Goal: Task Accomplishment & Management: Use online tool/utility

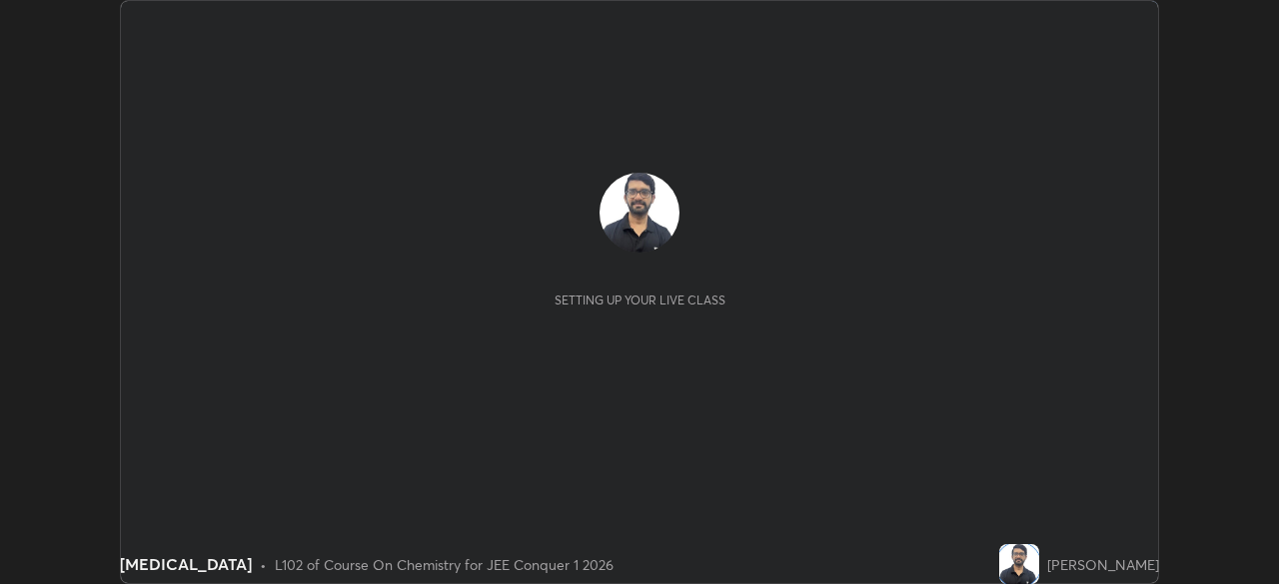
scroll to position [584, 1278]
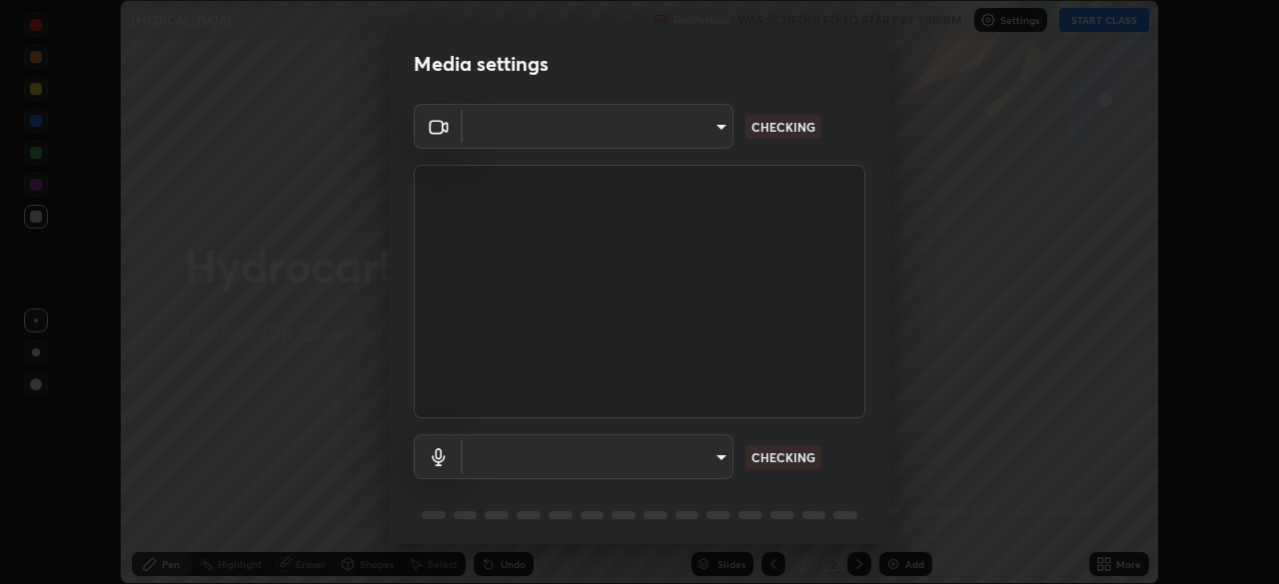
type input "58bb2390f23c468440353df0479802826a2cf34cec2d2474d9d64101ba3878b9"
type input "communications"
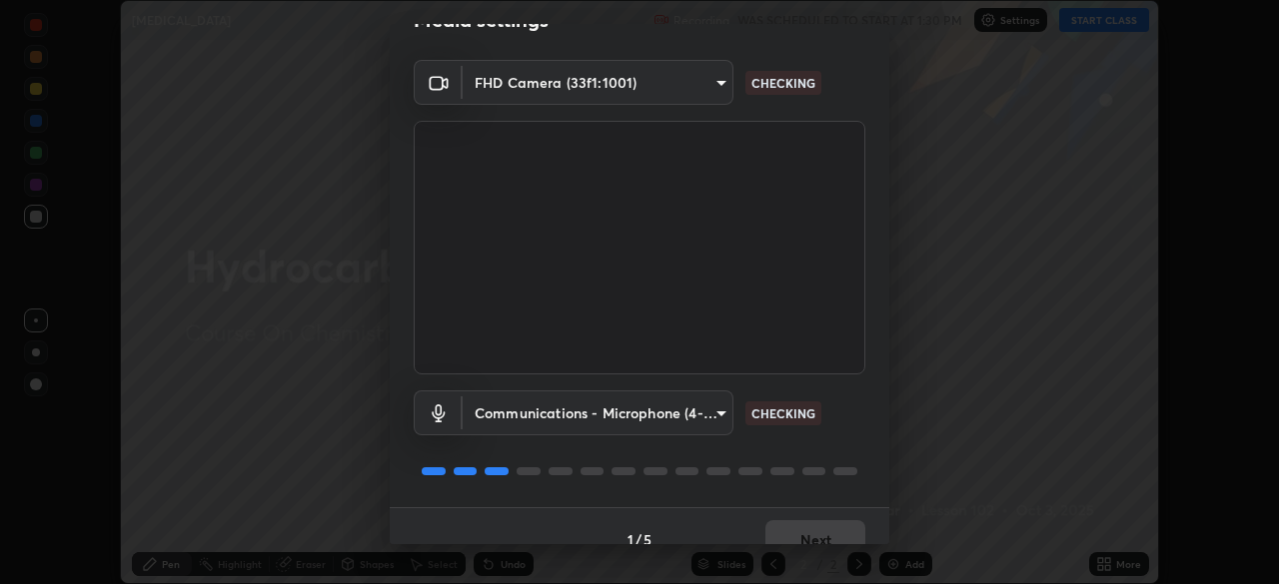
scroll to position [71, 0]
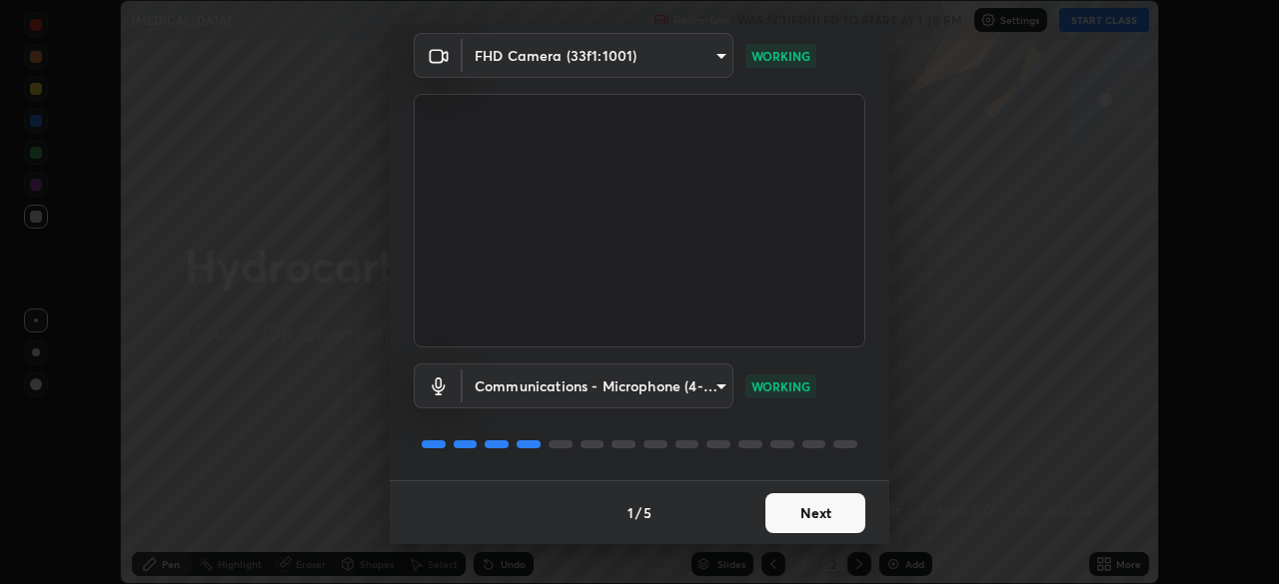
click at [800, 518] on button "Next" at bounding box center [815, 514] width 100 height 40
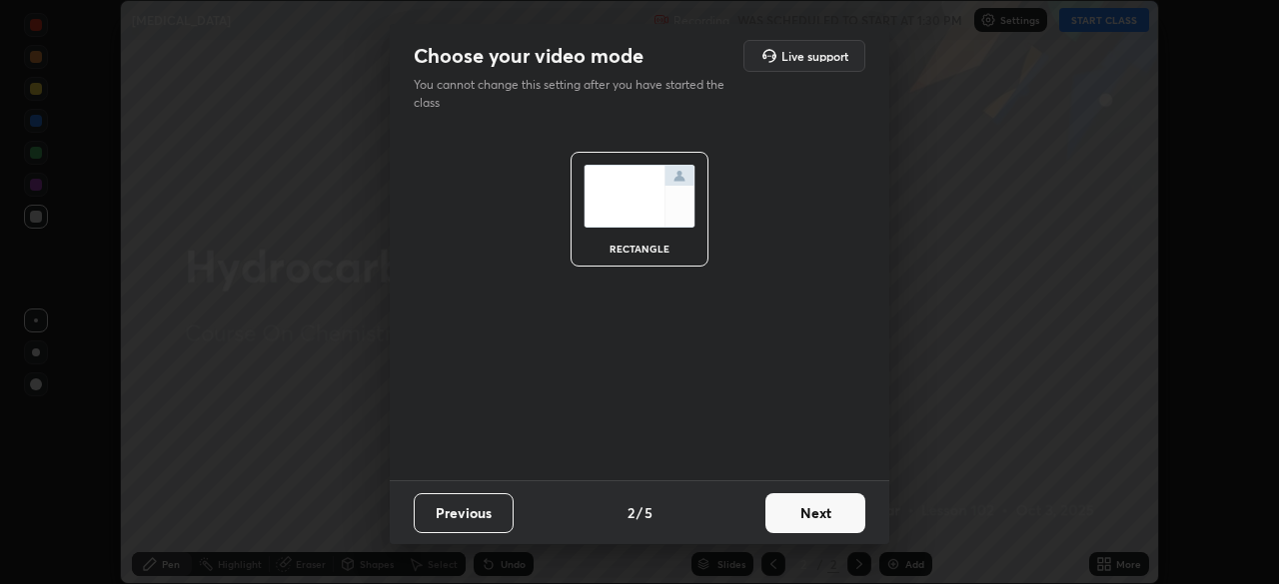
scroll to position [0, 0]
click at [794, 526] on button "Next" at bounding box center [815, 514] width 100 height 40
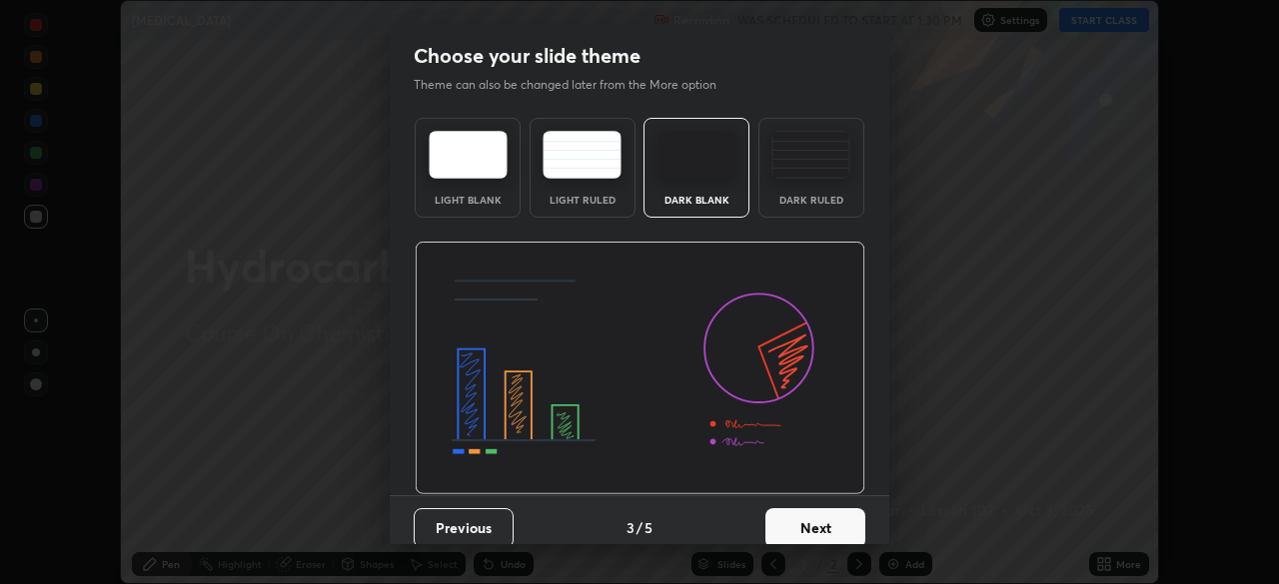
click at [795, 526] on button "Next" at bounding box center [815, 529] width 100 height 40
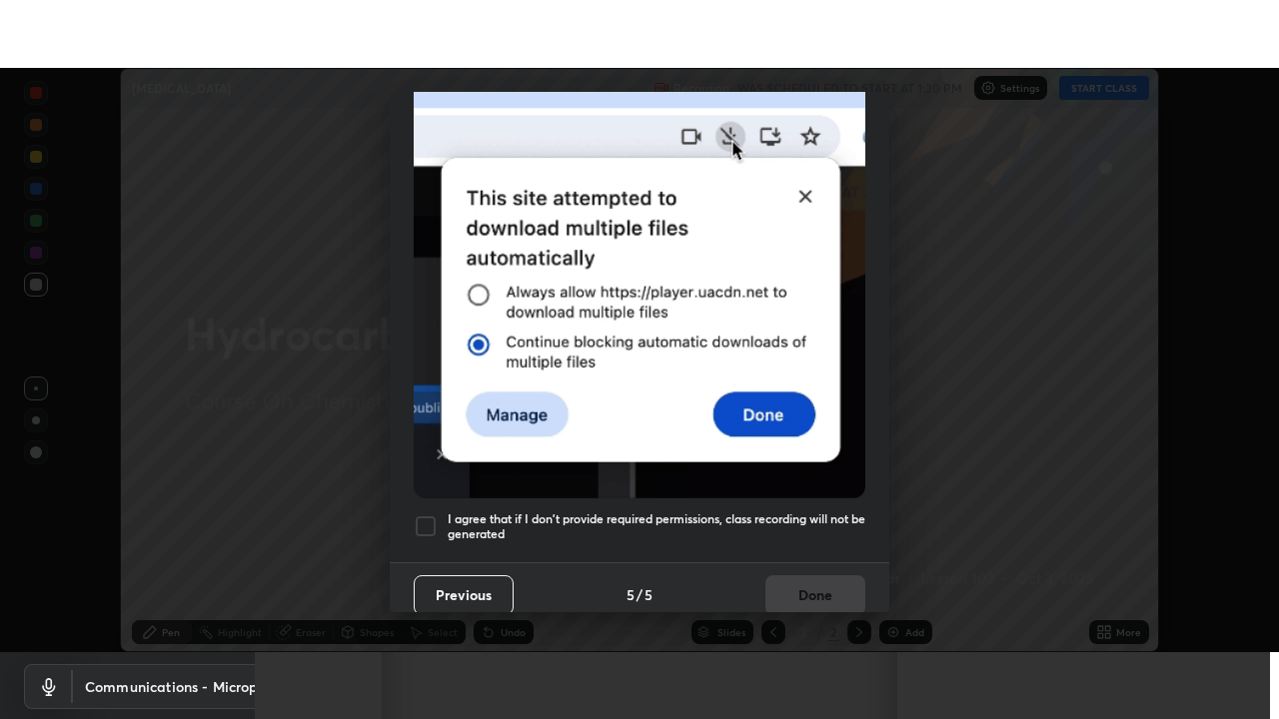
scroll to position [479, 0]
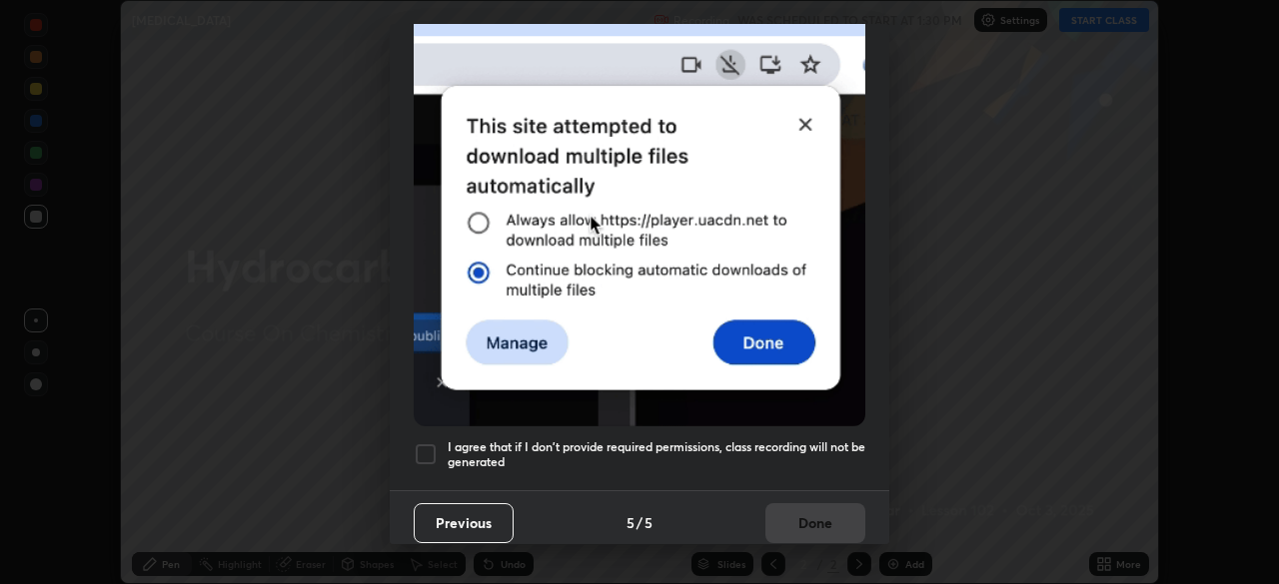
click at [426, 443] on div at bounding box center [426, 455] width 24 height 24
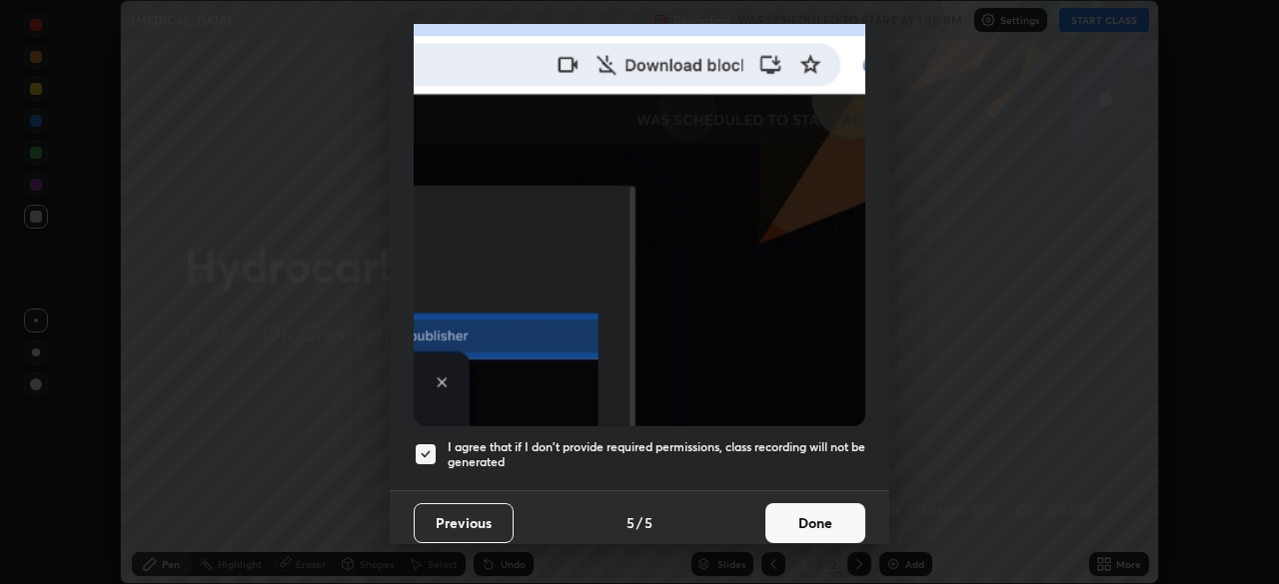
click at [794, 532] on button "Done" at bounding box center [815, 524] width 100 height 40
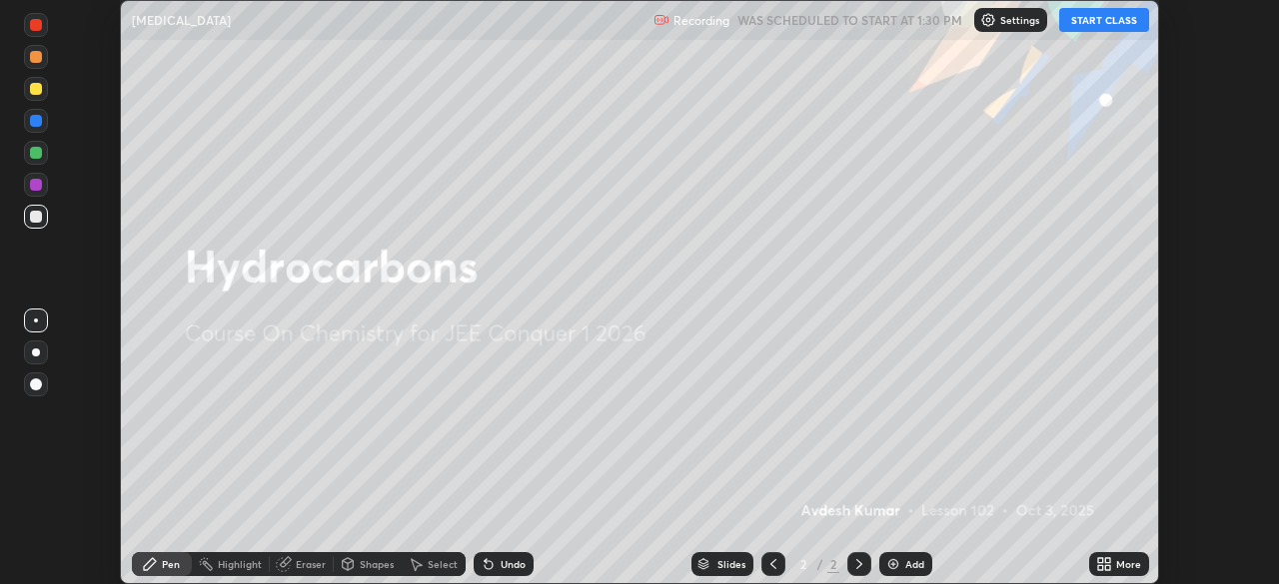
click at [1098, 561] on icon at bounding box center [1100, 560] width 5 height 5
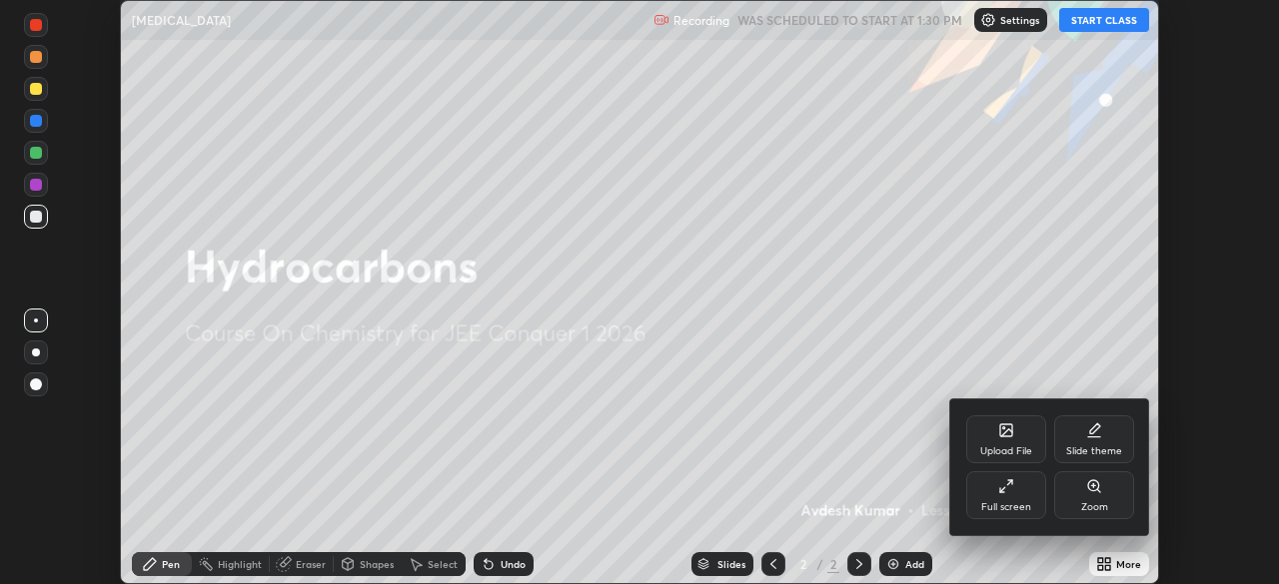
click at [991, 504] on div "Full screen" at bounding box center [1006, 508] width 50 height 10
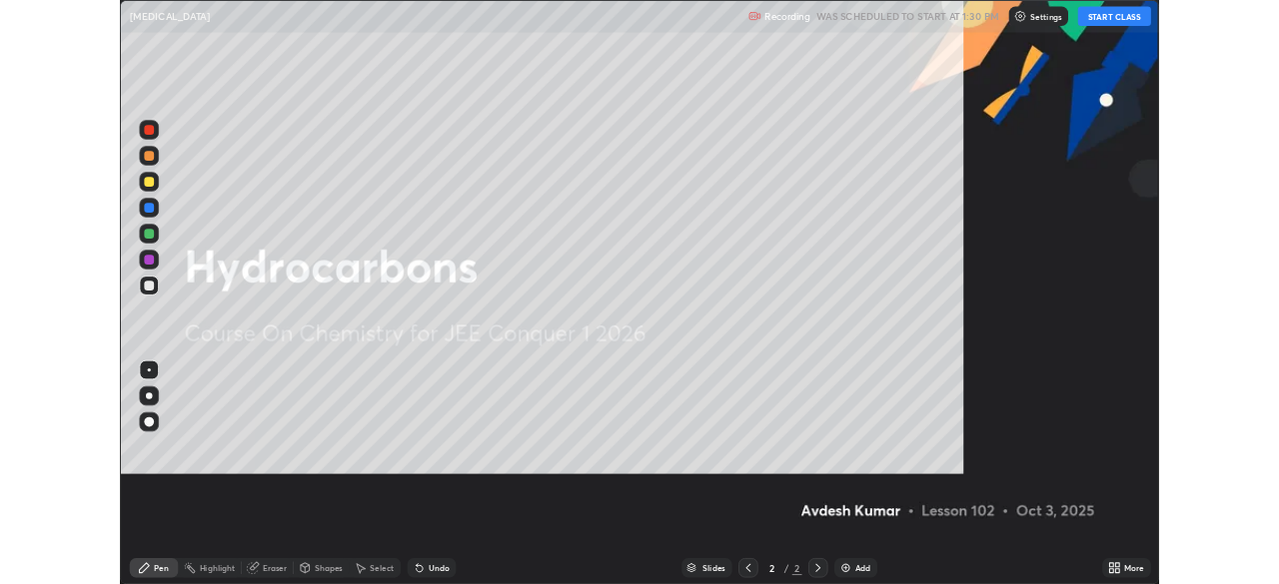
scroll to position [719, 1279]
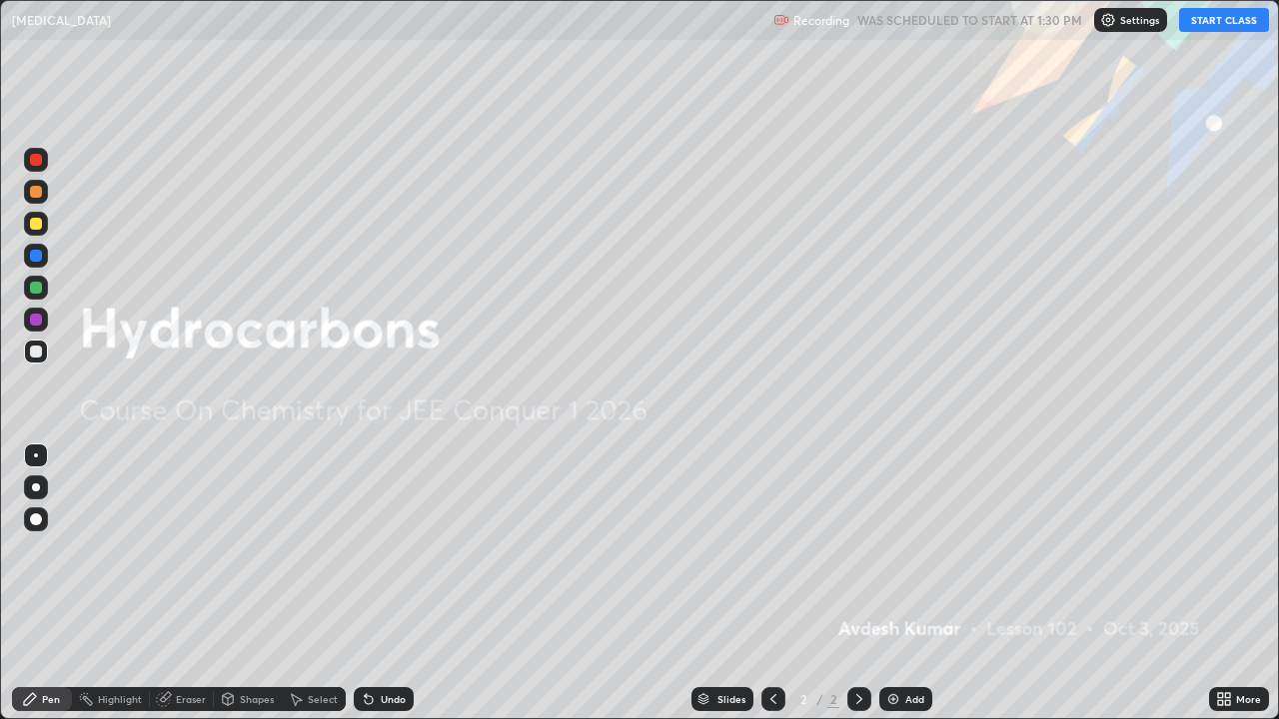
click at [1219, 21] on button "START CLASS" at bounding box center [1224, 20] width 90 height 24
click at [39, 488] on div at bounding box center [36, 488] width 8 height 8
click at [36, 488] on div at bounding box center [36, 488] width 8 height 8
click at [902, 583] on div "Add" at bounding box center [905, 699] width 53 height 24
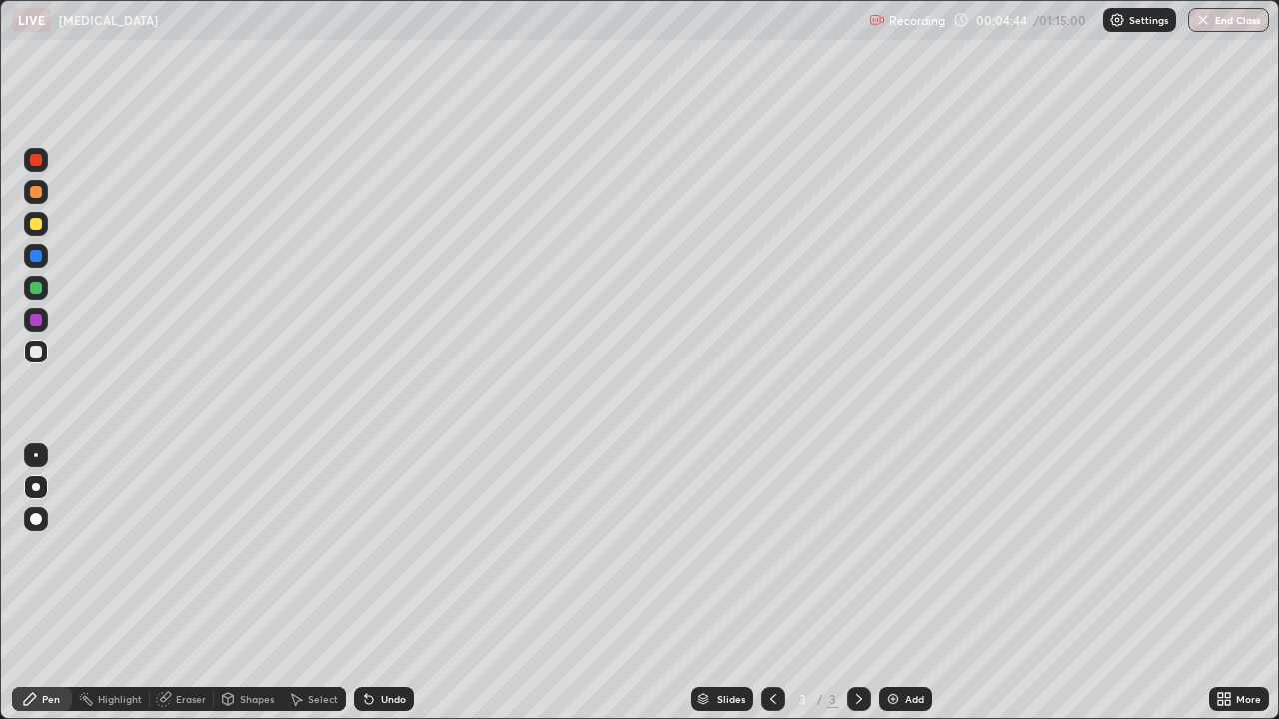
click at [37, 229] on div at bounding box center [36, 224] width 12 height 12
click at [373, 583] on icon at bounding box center [369, 699] width 16 height 16
click at [365, 583] on icon at bounding box center [366, 695] width 2 height 2
click at [365, 583] on icon at bounding box center [369, 700] width 8 height 8
click at [37, 171] on div at bounding box center [36, 160] width 24 height 24
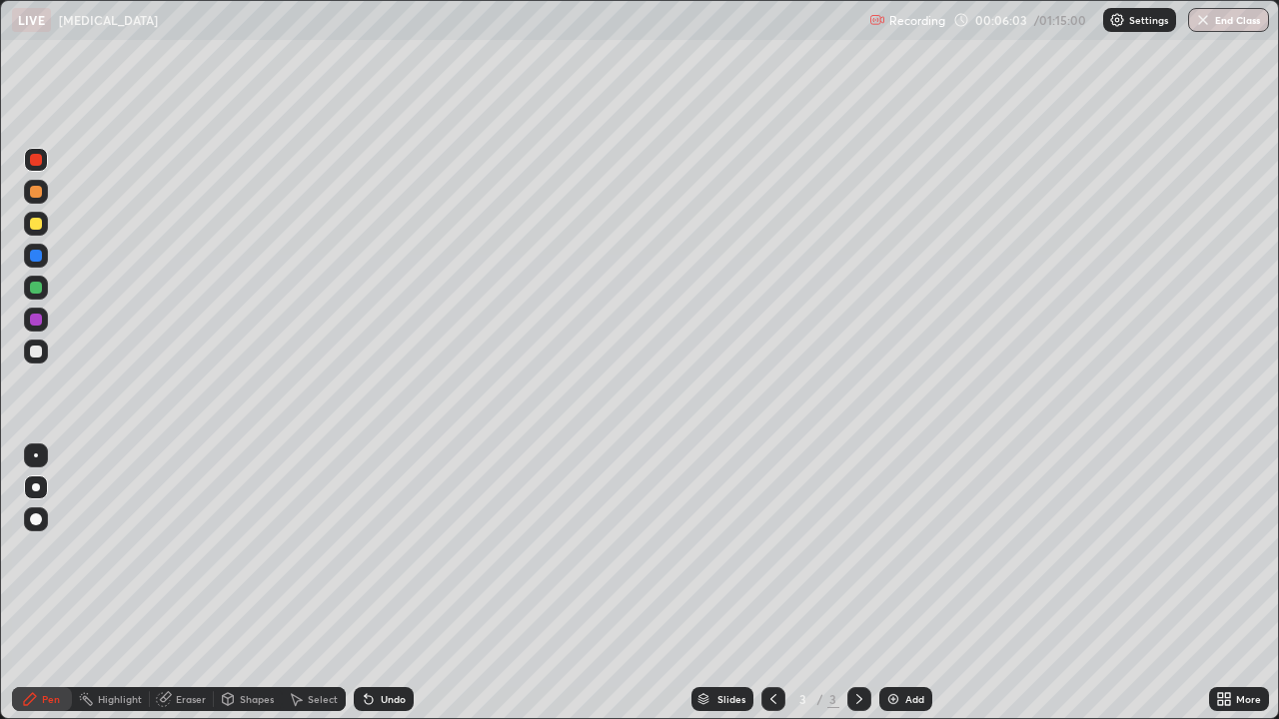
click at [384, 583] on div "Undo" at bounding box center [393, 699] width 25 height 10
click at [387, 583] on div "Undo" at bounding box center [393, 699] width 25 height 10
click at [381, 583] on div "Undo" at bounding box center [384, 699] width 60 height 24
click at [36, 287] on div at bounding box center [36, 288] width 12 height 12
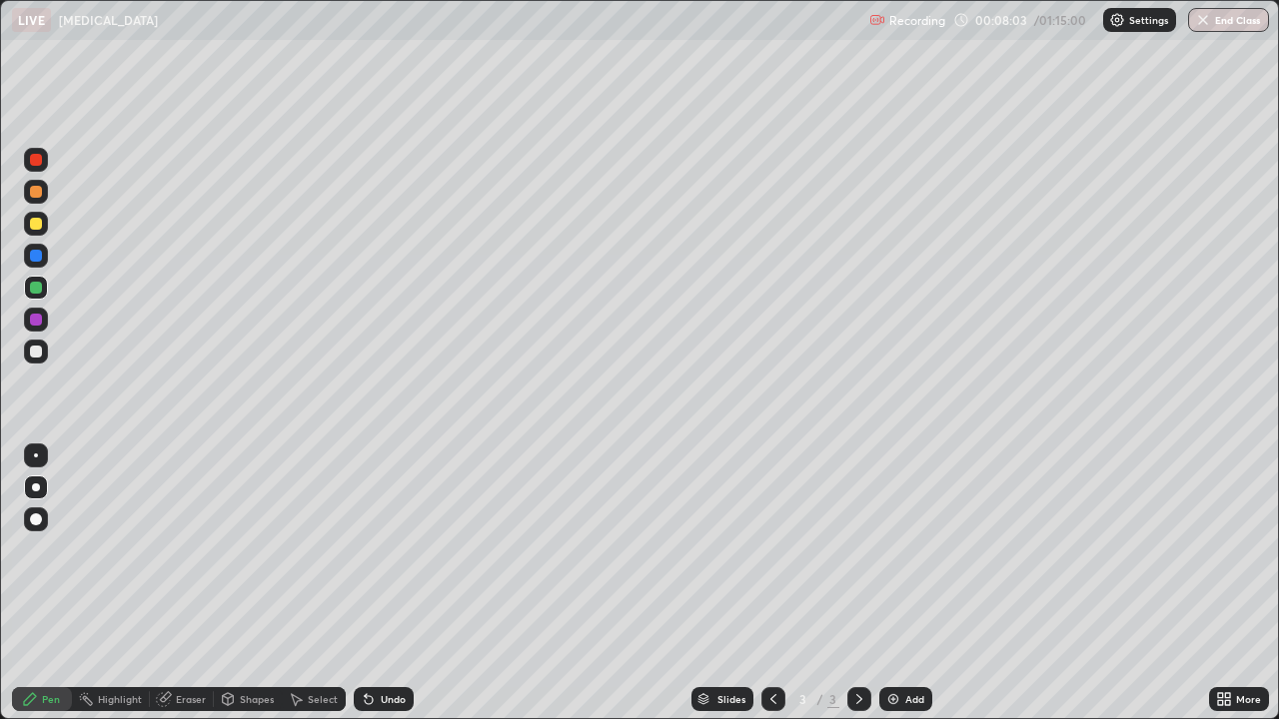
click at [371, 583] on icon at bounding box center [369, 699] width 16 height 16
click at [35, 360] on div at bounding box center [36, 352] width 24 height 24
click at [30, 190] on div at bounding box center [36, 192] width 12 height 12
click at [388, 583] on div "Undo" at bounding box center [393, 699] width 25 height 10
click at [37, 352] on div at bounding box center [36, 352] width 12 height 12
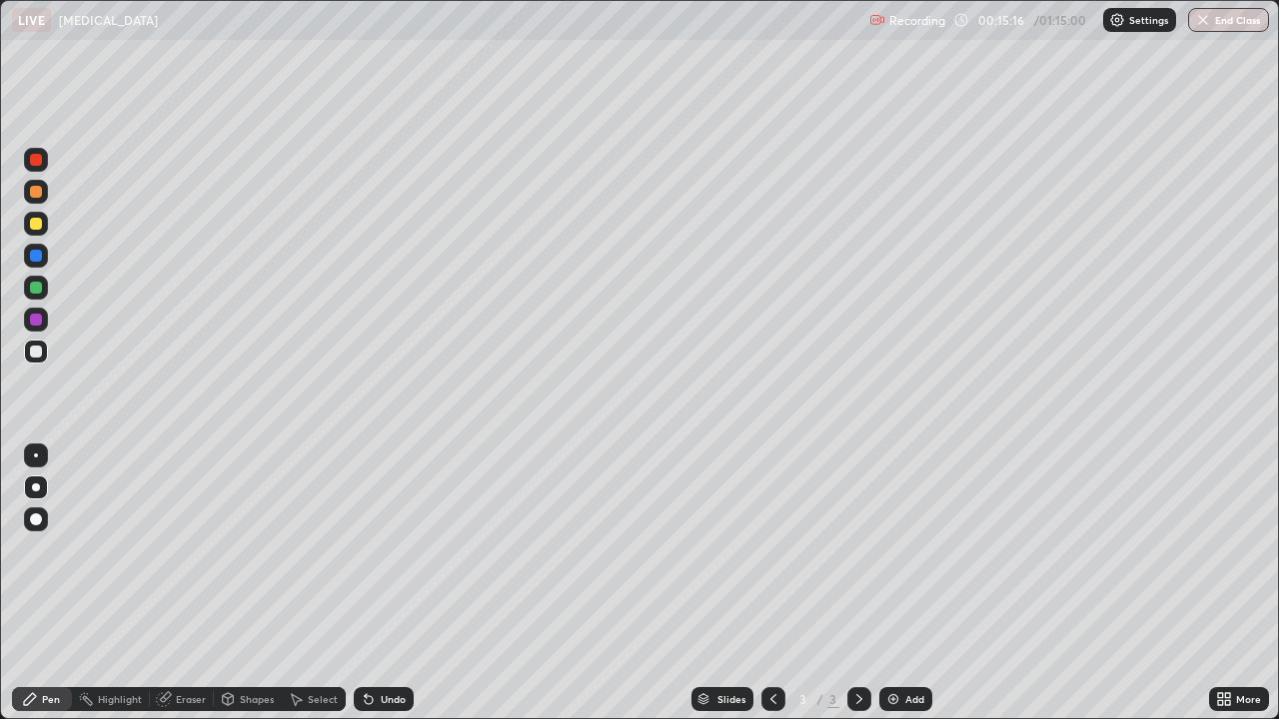
click at [895, 583] on img at bounding box center [893, 699] width 16 height 16
click at [366, 583] on icon at bounding box center [369, 700] width 8 height 8
click at [365, 583] on icon at bounding box center [369, 700] width 8 height 8
click at [381, 583] on div "Undo" at bounding box center [384, 699] width 60 height 24
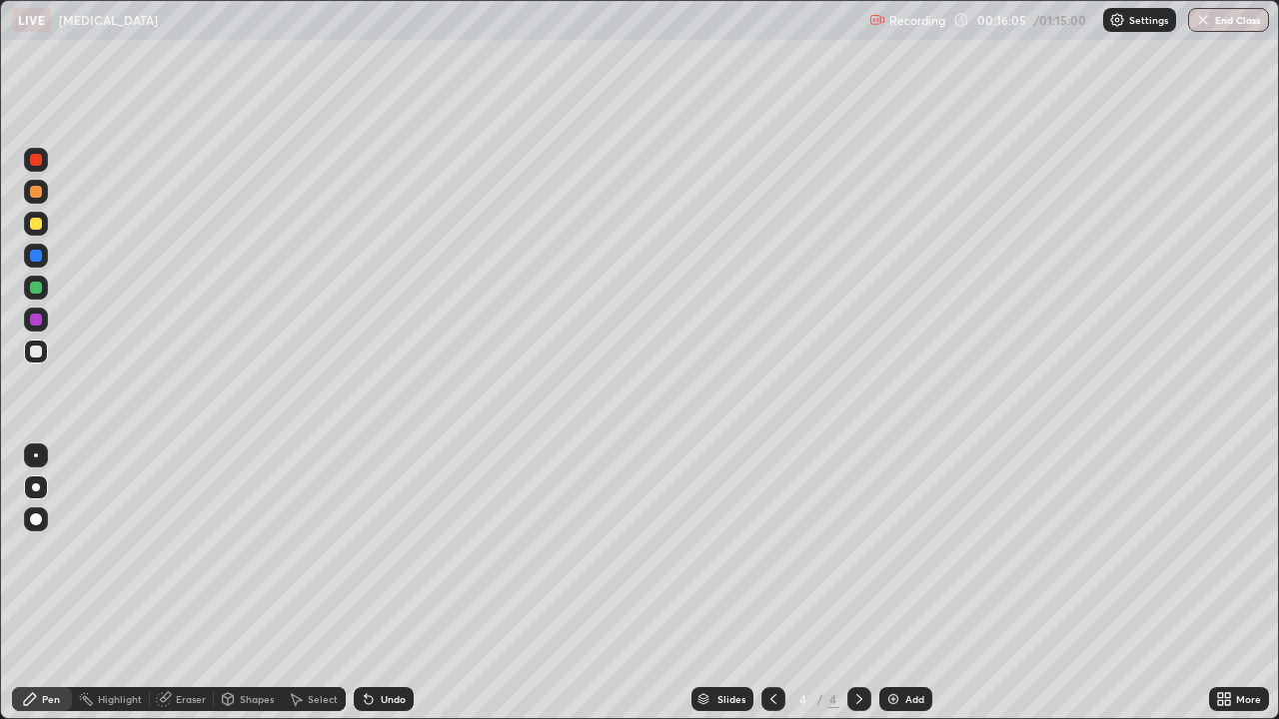
click at [374, 583] on div "Undo" at bounding box center [384, 699] width 60 height 24
click at [368, 583] on icon at bounding box center [369, 700] width 8 height 8
click at [365, 583] on div "Undo" at bounding box center [384, 699] width 60 height 24
click at [365, 583] on icon at bounding box center [366, 695] width 2 height 2
click at [374, 583] on div "Undo" at bounding box center [384, 699] width 60 height 24
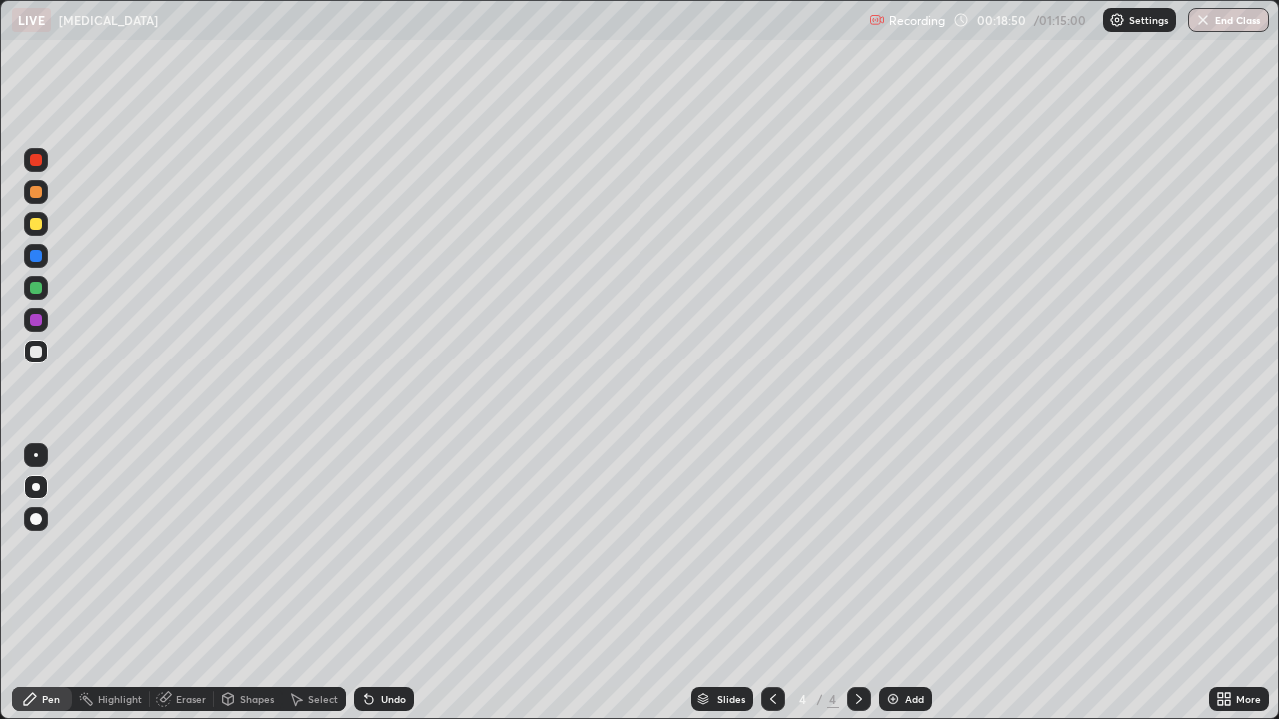
click at [893, 583] on img at bounding box center [893, 699] width 16 height 16
click at [381, 583] on div "Undo" at bounding box center [393, 699] width 25 height 10
click at [171, 583] on icon at bounding box center [164, 699] width 16 height 16
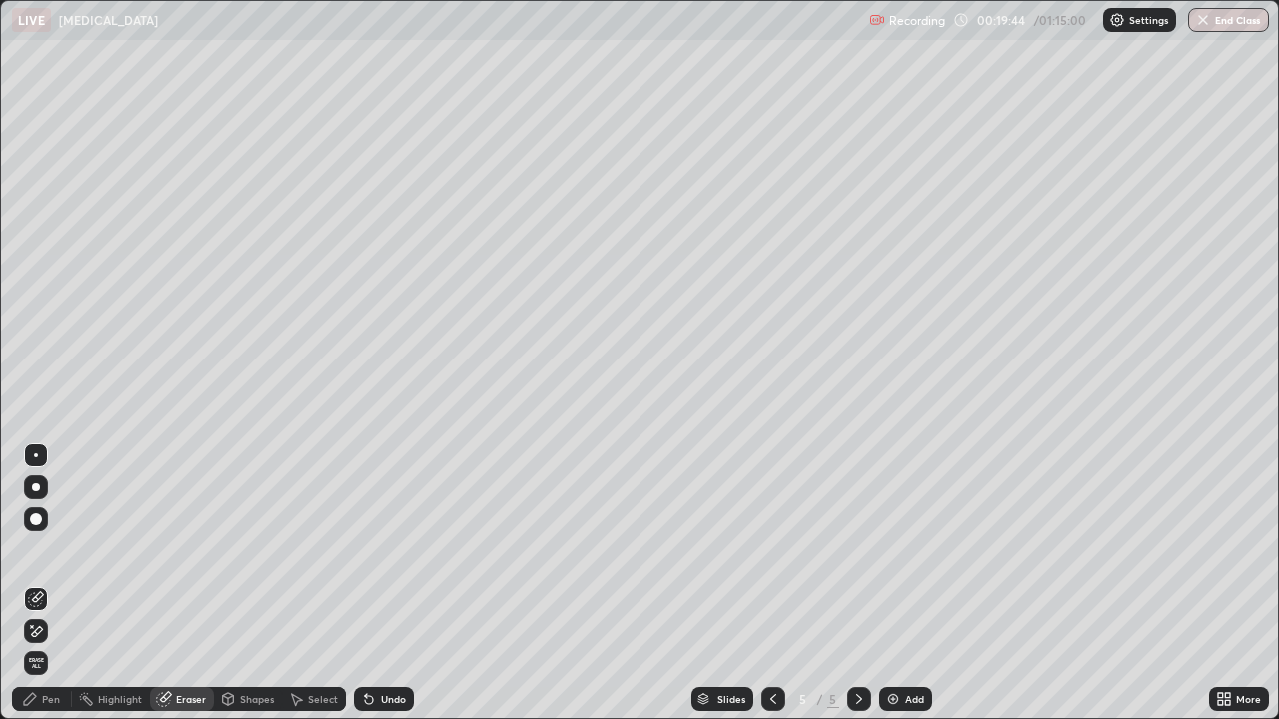
click at [35, 583] on icon at bounding box center [30, 699] width 16 height 16
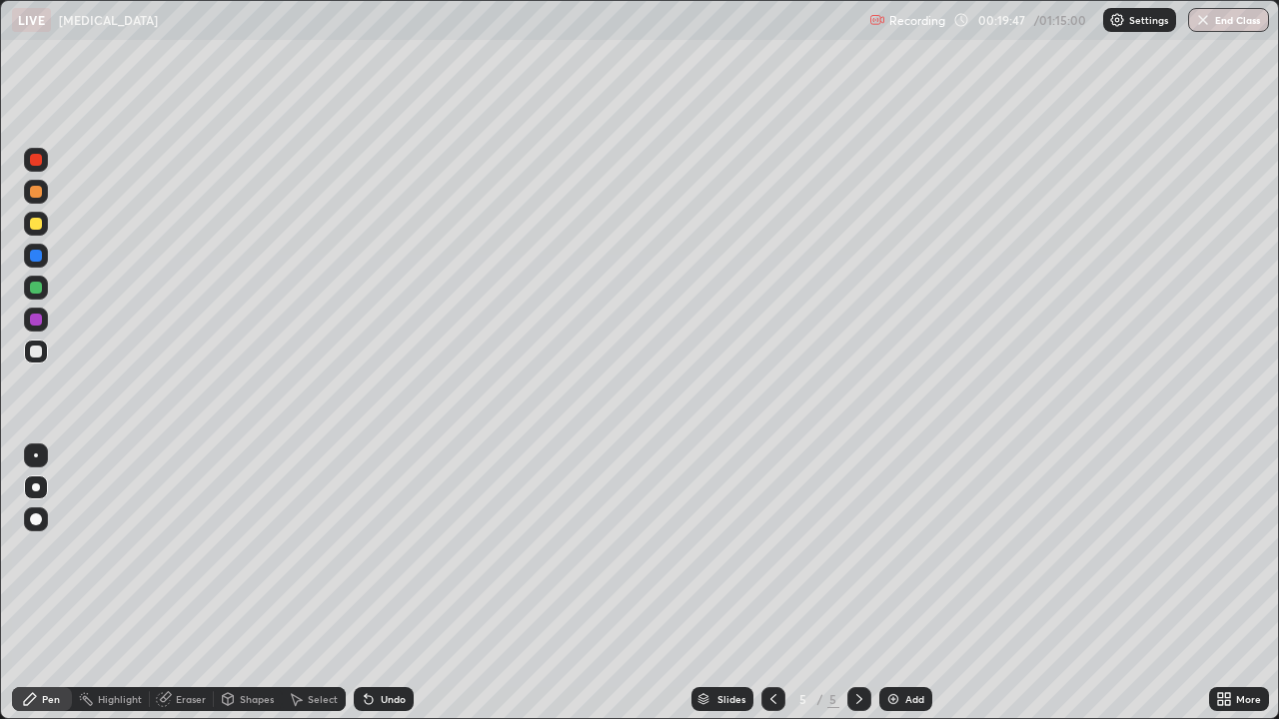
click at [369, 583] on icon at bounding box center [369, 699] width 16 height 16
click at [24, 227] on div at bounding box center [36, 224] width 24 height 24
click at [380, 583] on div "Undo" at bounding box center [384, 699] width 60 height 24
click at [375, 583] on div "Undo" at bounding box center [384, 699] width 60 height 24
click at [386, 583] on div "Undo" at bounding box center [380, 699] width 68 height 40
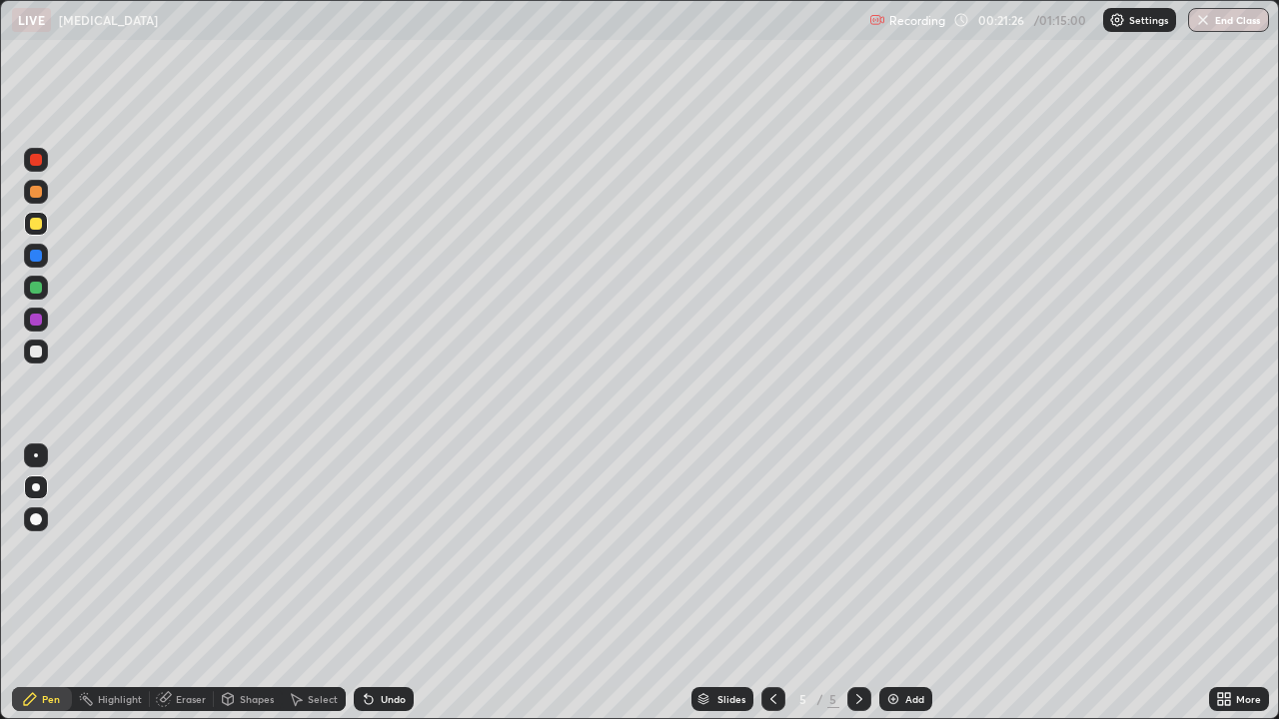
click at [38, 322] on div at bounding box center [36, 320] width 12 height 12
click at [37, 353] on div at bounding box center [36, 352] width 12 height 12
click at [897, 583] on img at bounding box center [893, 699] width 16 height 16
click at [39, 228] on div at bounding box center [36, 224] width 12 height 12
click at [392, 583] on div "Undo" at bounding box center [393, 699] width 25 height 10
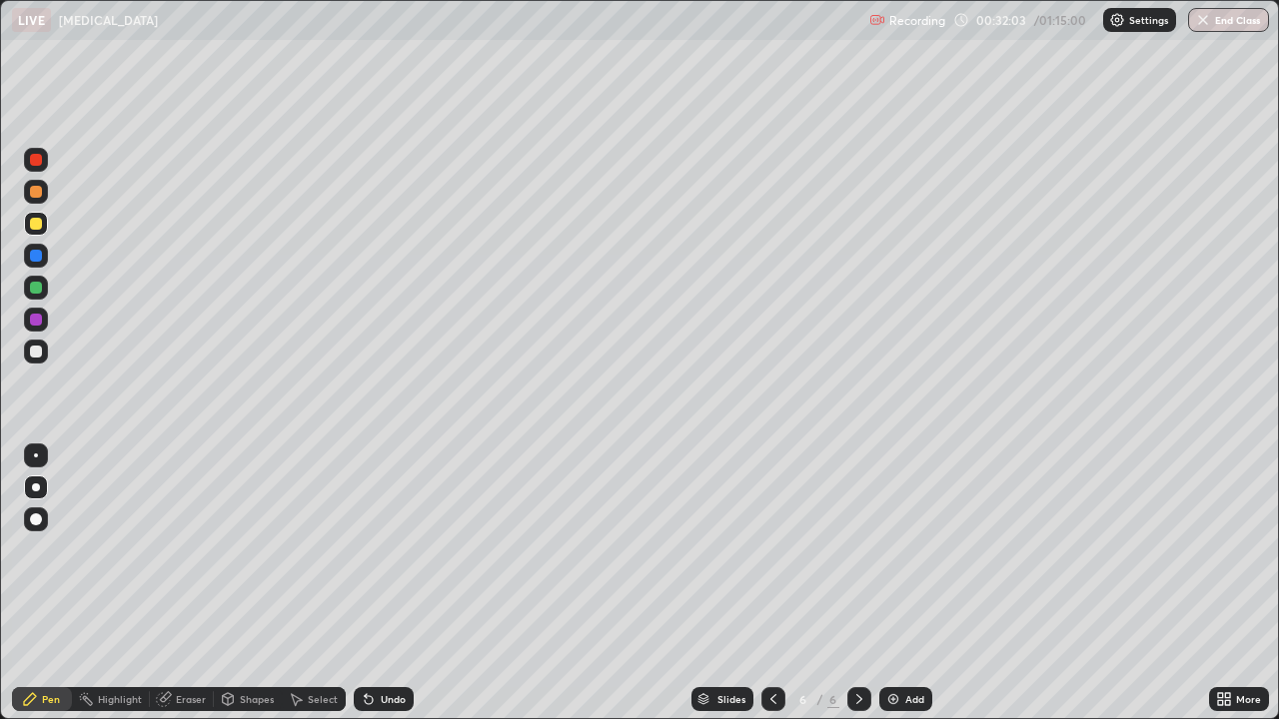
click at [40, 351] on div at bounding box center [36, 352] width 12 height 12
click at [378, 583] on div "Undo" at bounding box center [384, 699] width 60 height 24
click at [40, 219] on div at bounding box center [36, 224] width 12 height 12
click at [382, 583] on div "Undo" at bounding box center [393, 699] width 25 height 10
click at [378, 583] on div "Undo" at bounding box center [384, 699] width 60 height 24
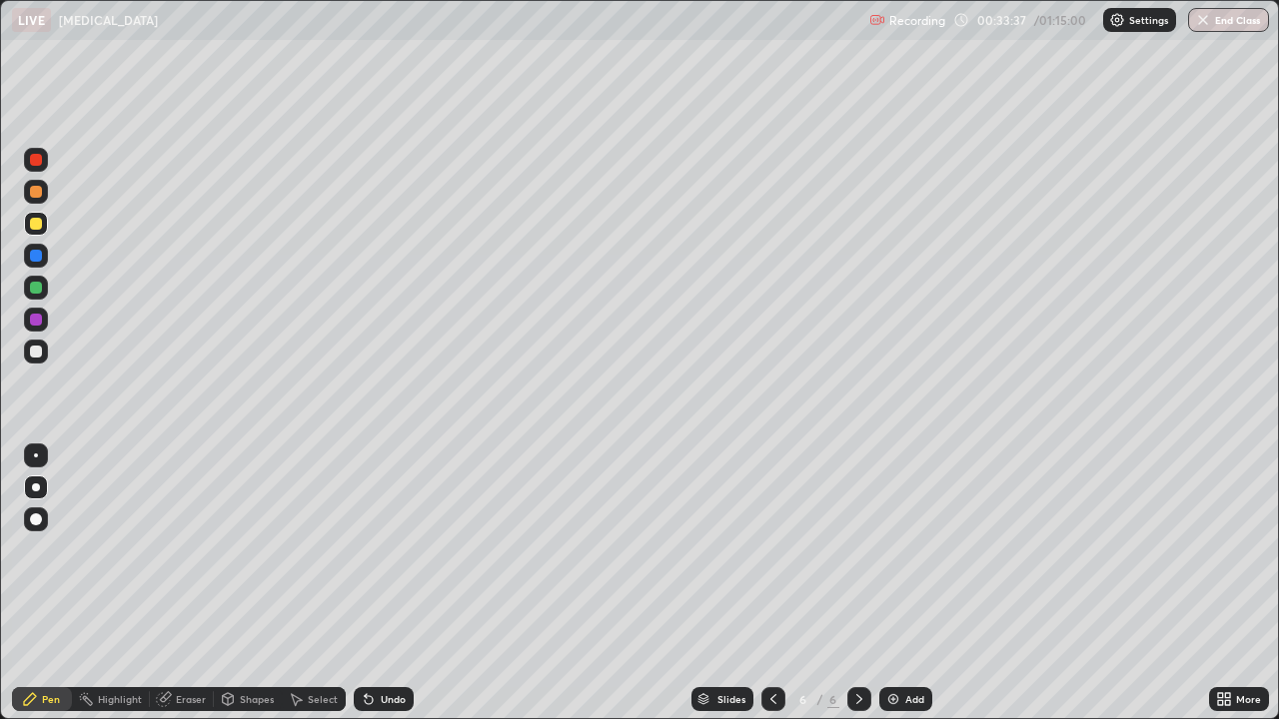
click at [373, 583] on icon at bounding box center [369, 699] width 16 height 16
click at [35, 346] on div at bounding box center [36, 352] width 12 height 12
click at [902, 583] on div "Add" at bounding box center [905, 699] width 53 height 24
click at [894, 583] on img at bounding box center [893, 699] width 16 height 16
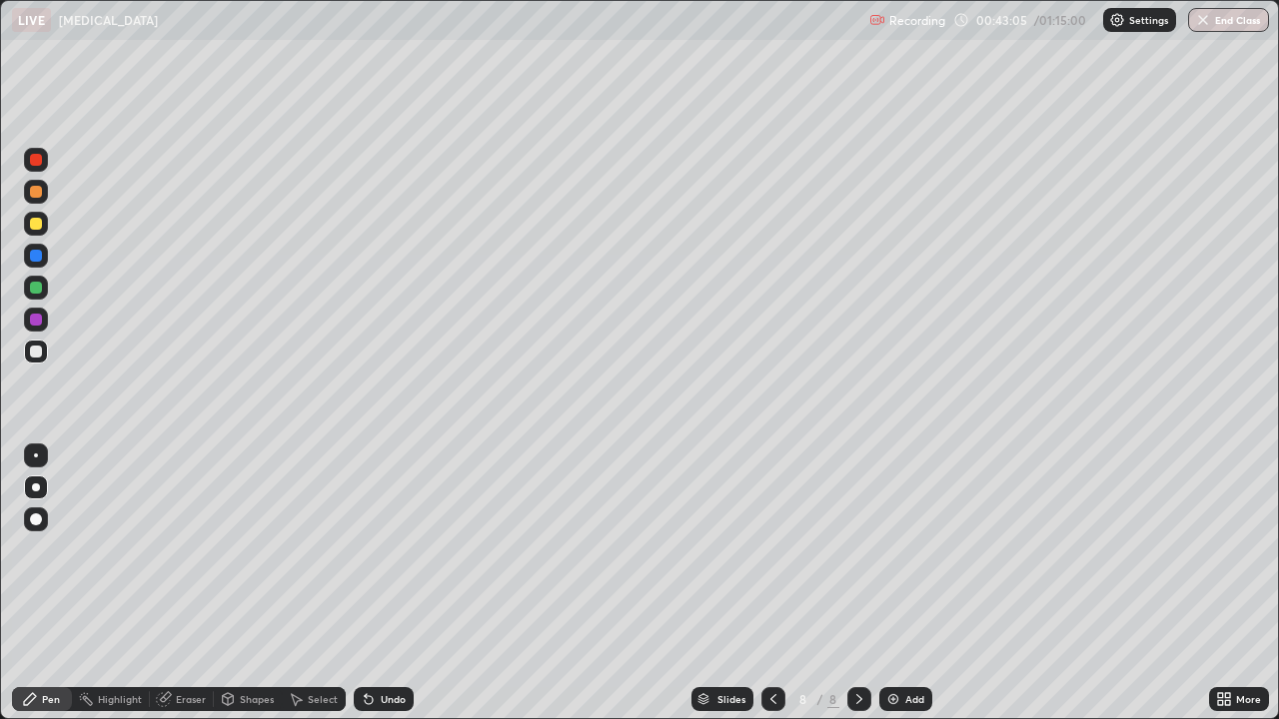
click at [365, 583] on icon at bounding box center [366, 695] width 2 height 2
click at [38, 229] on div at bounding box center [36, 224] width 12 height 12
click at [28, 354] on div at bounding box center [36, 352] width 24 height 24
click at [32, 351] on div at bounding box center [36, 352] width 12 height 12
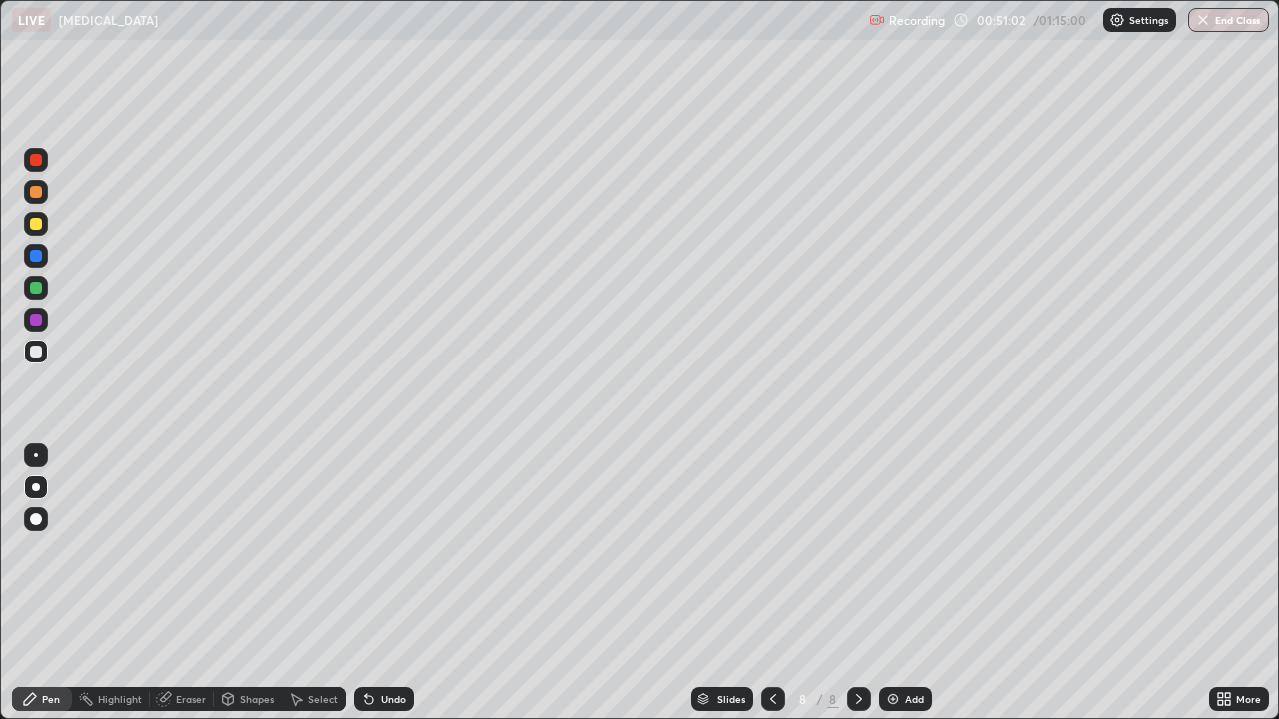
click at [905, 583] on div "Add" at bounding box center [914, 699] width 19 height 10
click at [36, 225] on div at bounding box center [36, 224] width 12 height 12
click at [392, 583] on div "Undo" at bounding box center [393, 699] width 25 height 10
click at [385, 583] on div "Undo" at bounding box center [393, 699] width 25 height 10
click at [30, 360] on div at bounding box center [36, 352] width 24 height 24
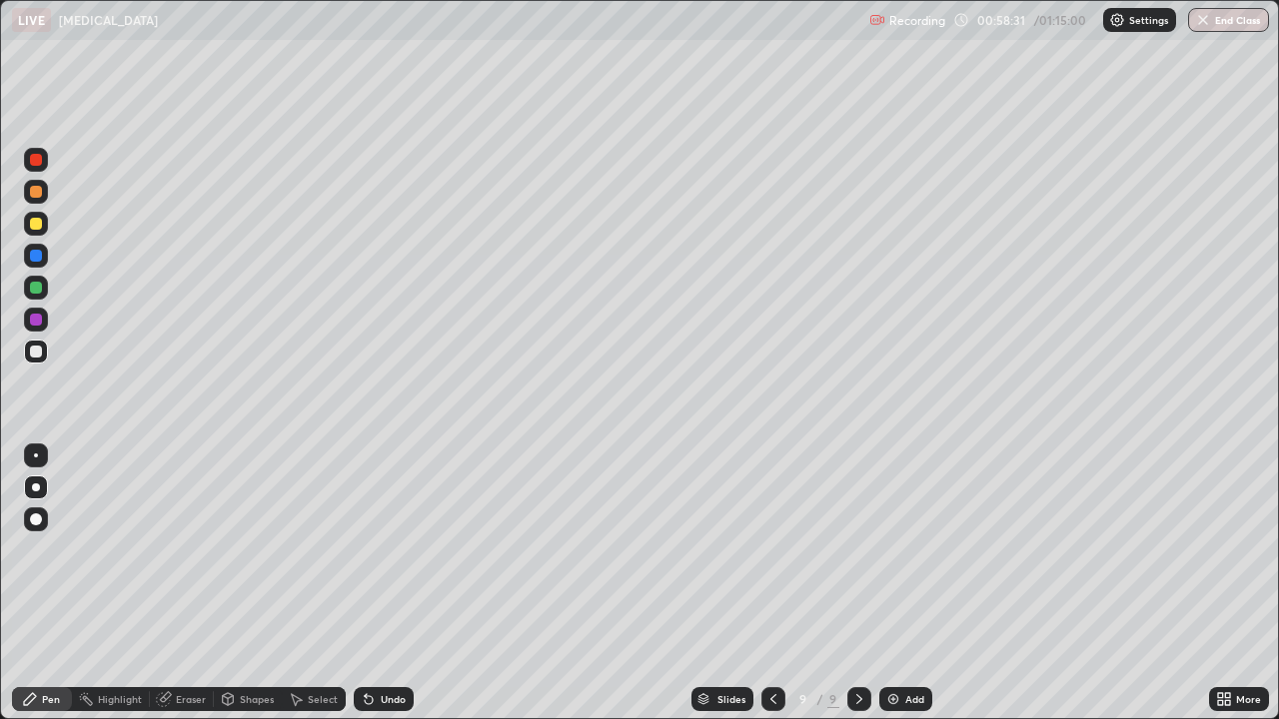
click at [36, 227] on div at bounding box center [36, 224] width 12 height 12
click at [29, 359] on div at bounding box center [36, 352] width 24 height 24
click at [898, 583] on img at bounding box center [893, 699] width 16 height 16
click at [36, 225] on div at bounding box center [36, 224] width 12 height 12
click at [365, 583] on icon at bounding box center [369, 700] width 8 height 8
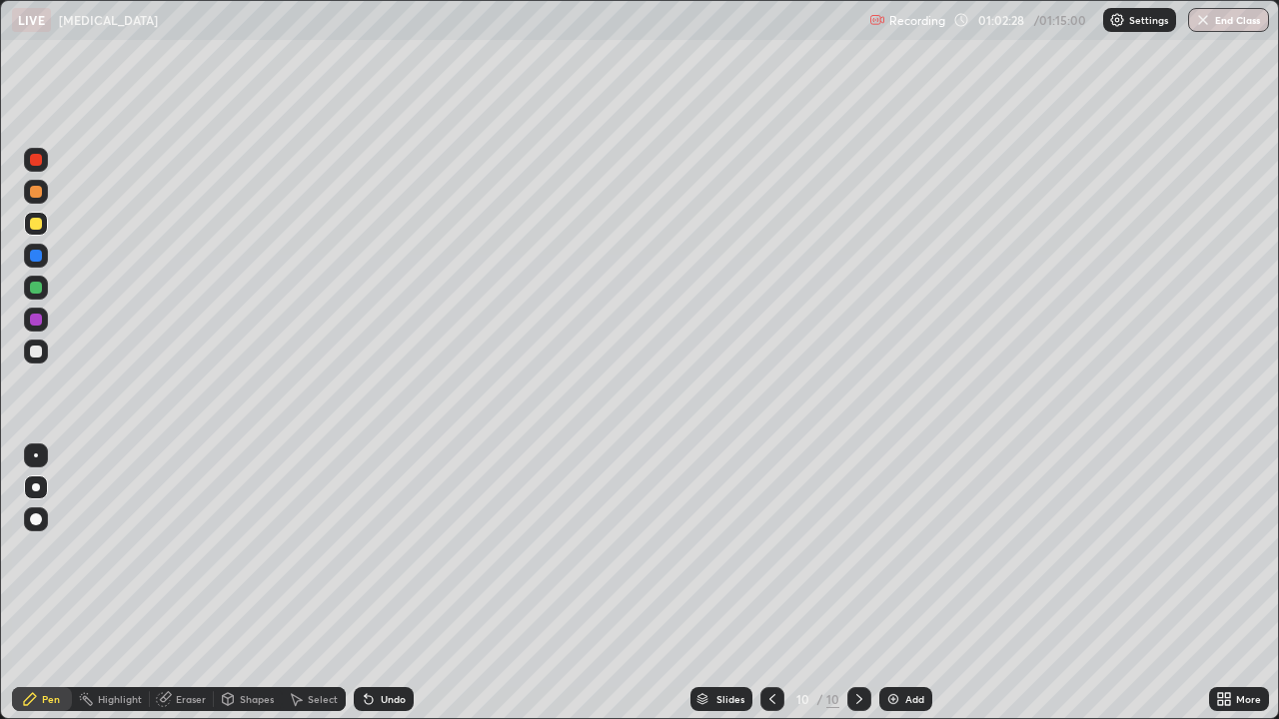
click at [365, 583] on icon at bounding box center [366, 695] width 2 height 2
click at [28, 357] on div at bounding box center [36, 352] width 24 height 24
click at [894, 583] on img at bounding box center [893, 699] width 16 height 16
click at [395, 583] on div "Undo" at bounding box center [384, 699] width 60 height 24
click at [365, 583] on icon at bounding box center [369, 700] width 8 height 8
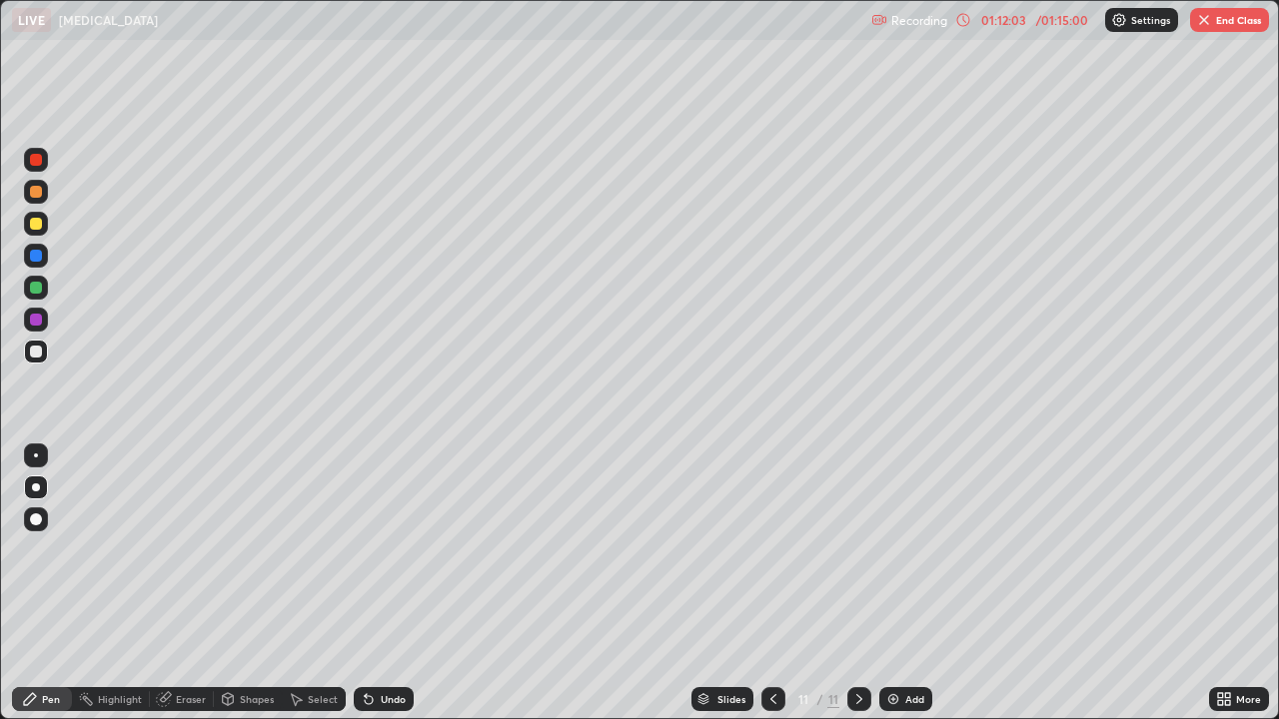
click at [1238, 29] on button "End Class" at bounding box center [1229, 20] width 79 height 24
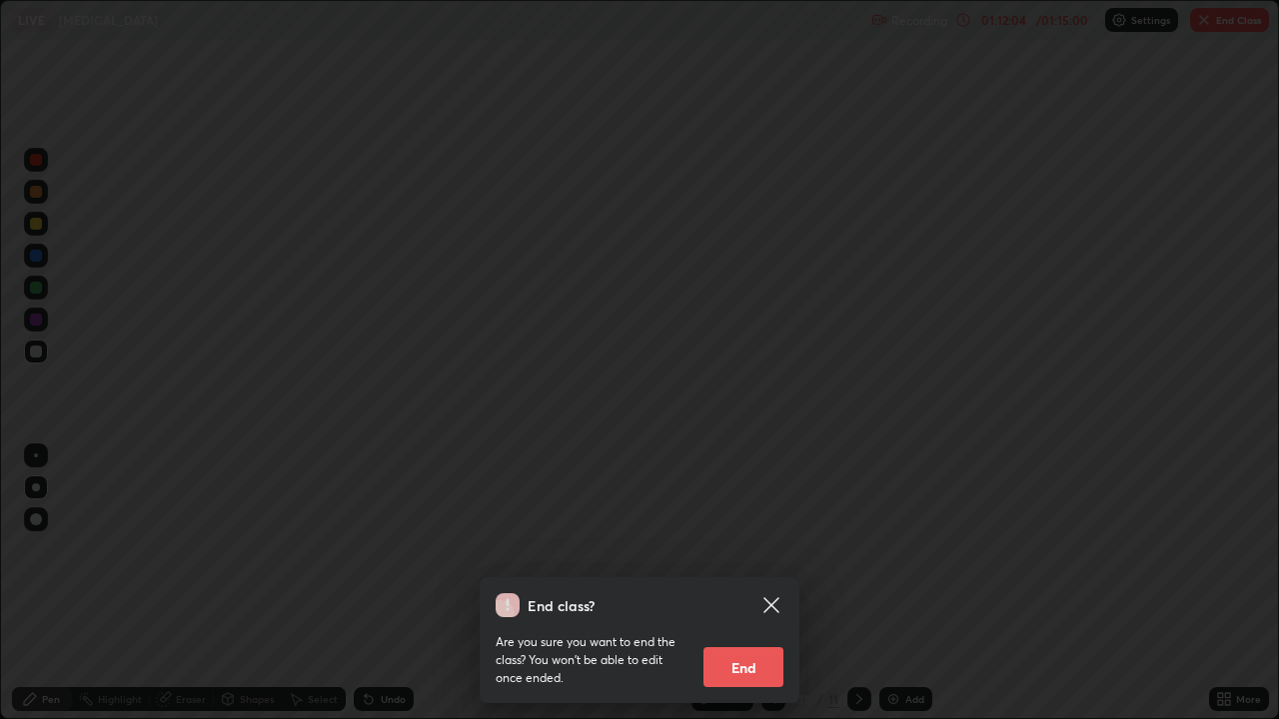
click at [777, 583] on button "End" at bounding box center [743, 667] width 80 height 40
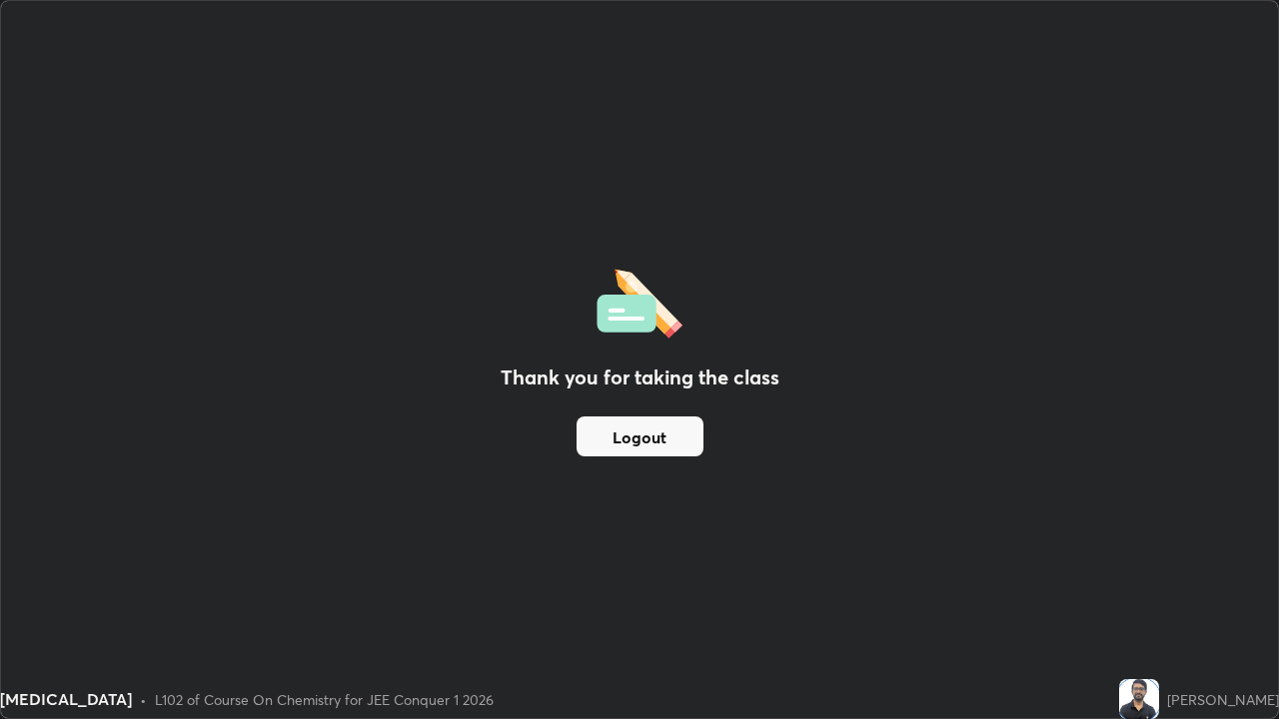
click at [760, 583] on div "Thank you for taking the class Logout" at bounding box center [639, 359] width 1277 height 717
click at [714, 518] on div "Thank you for taking the class Logout" at bounding box center [639, 359] width 1277 height 717
click at [626, 433] on button "Logout" at bounding box center [639, 437] width 127 height 40
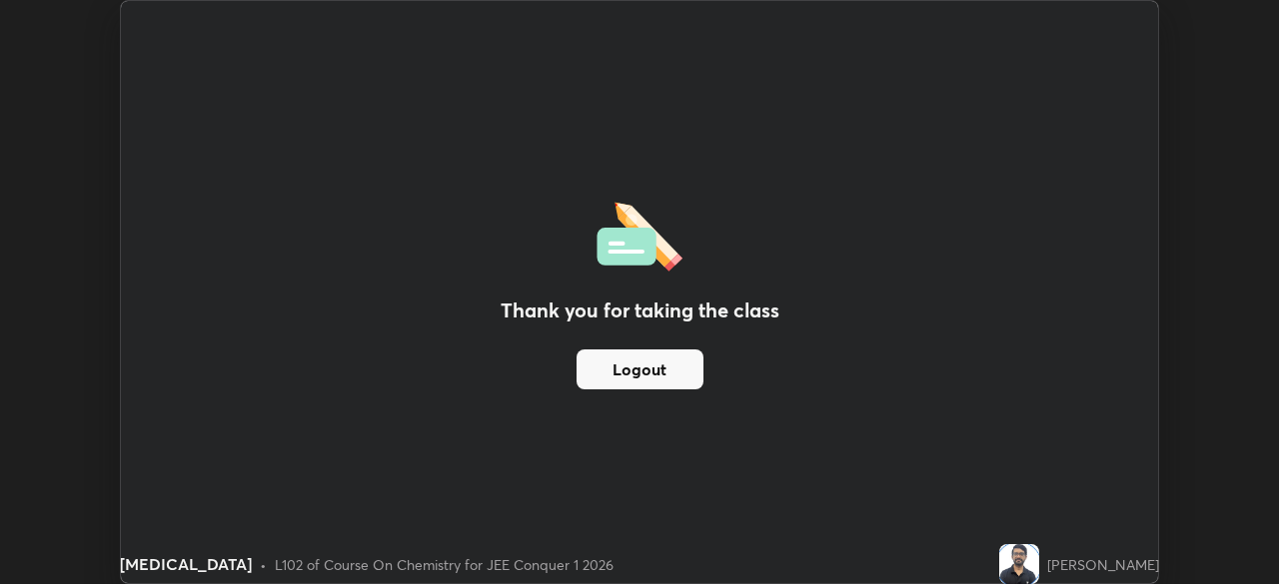
scroll to position [99320, 98626]
